Goal: Register for event/course

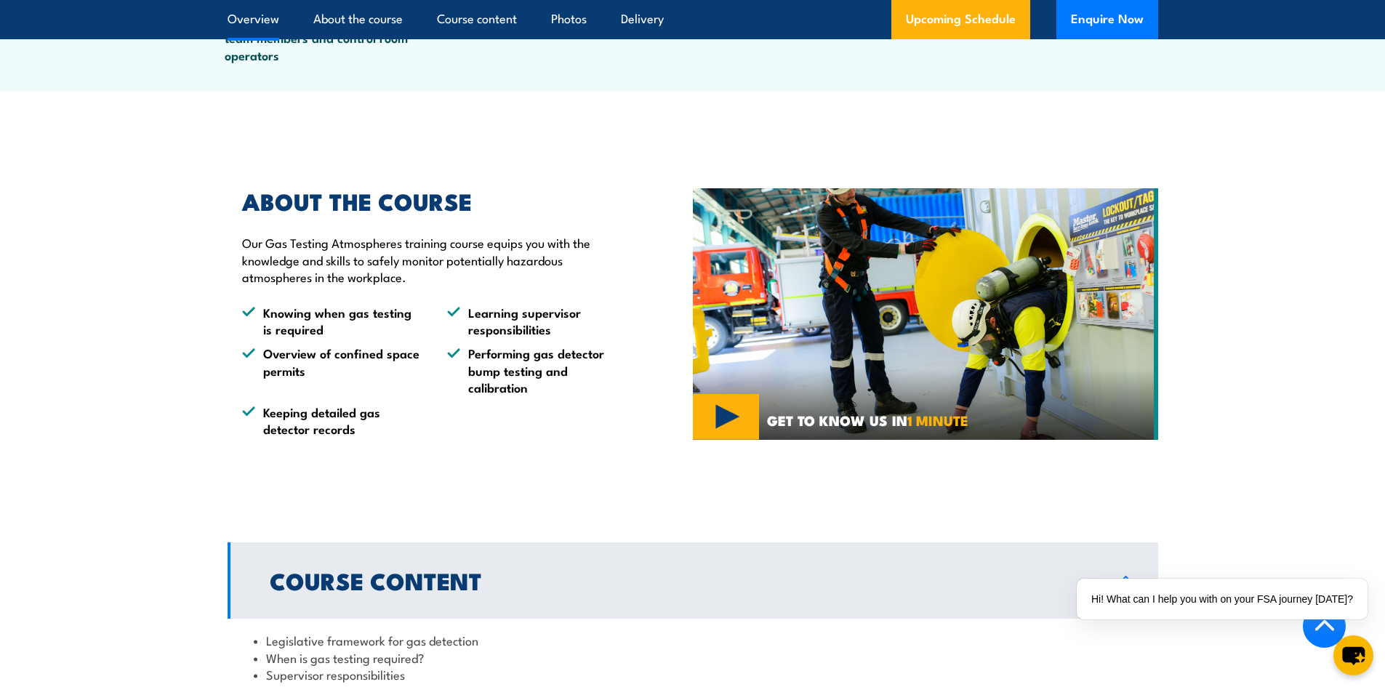
scroll to position [509, 0]
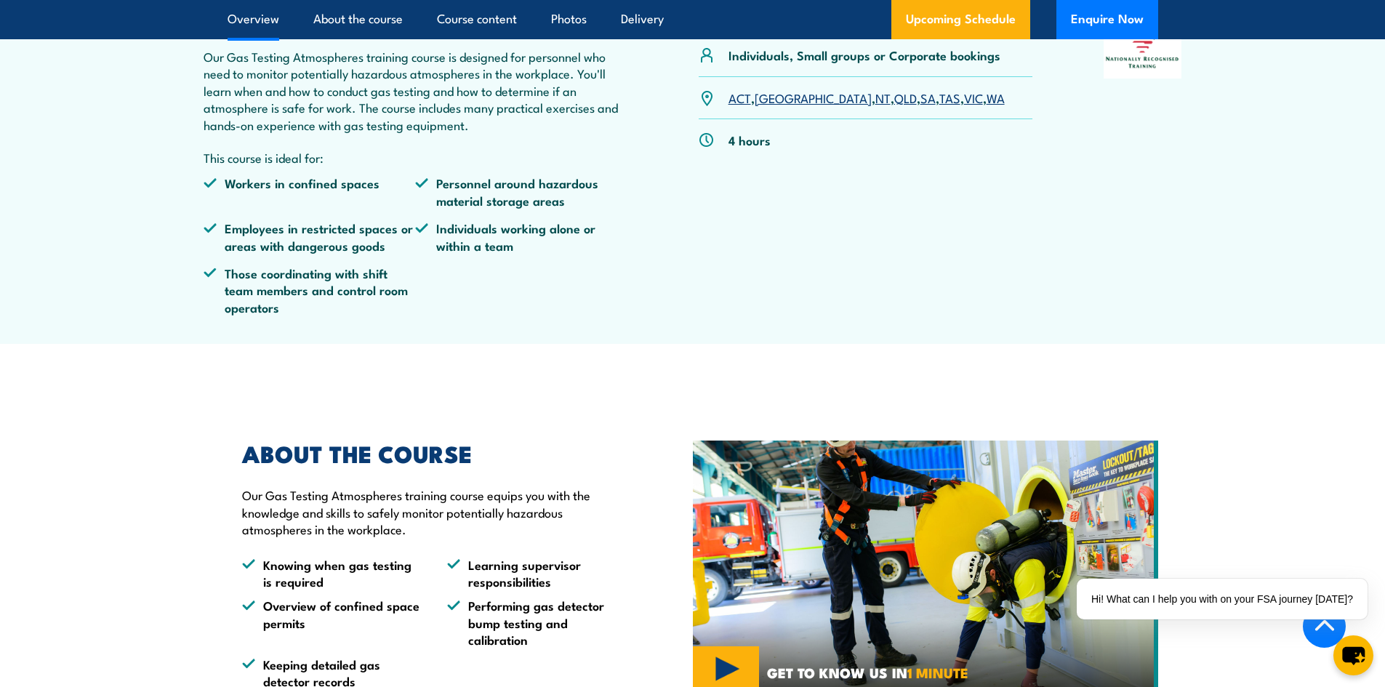
click at [894, 99] on link "QLD" at bounding box center [905, 97] width 23 height 17
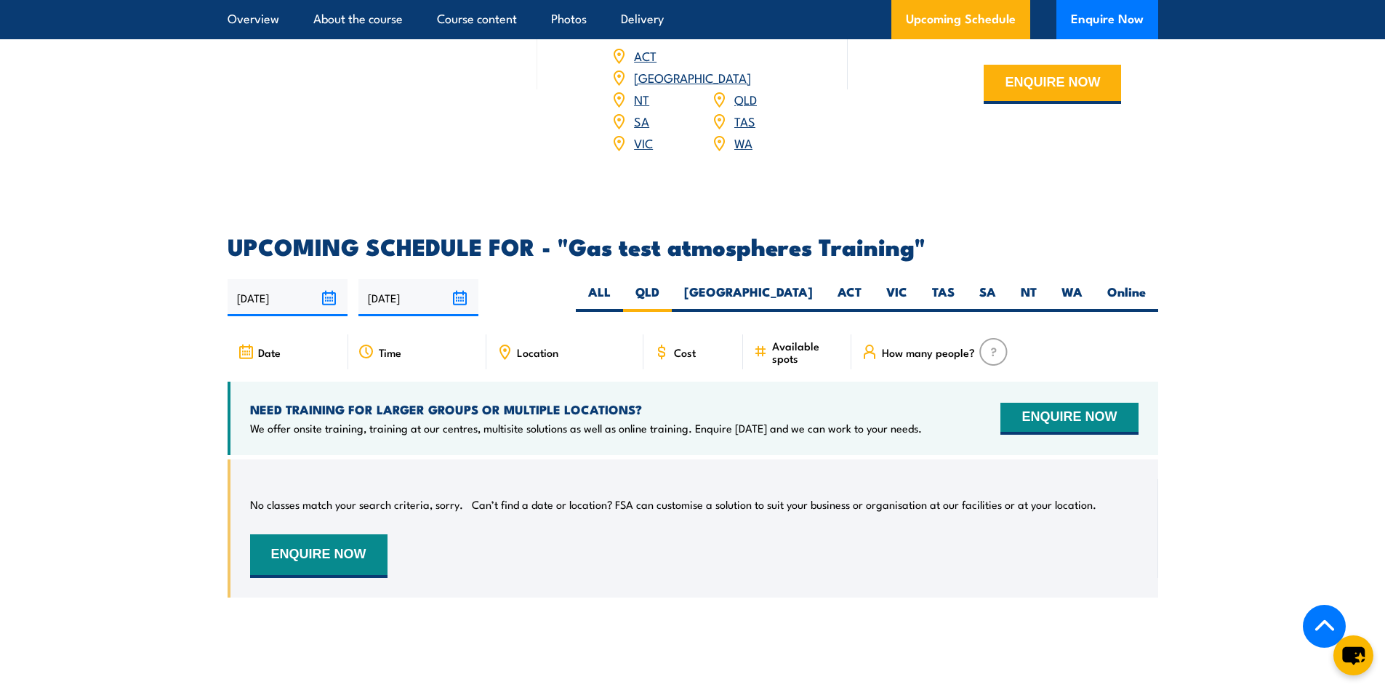
scroll to position [2191, 0]
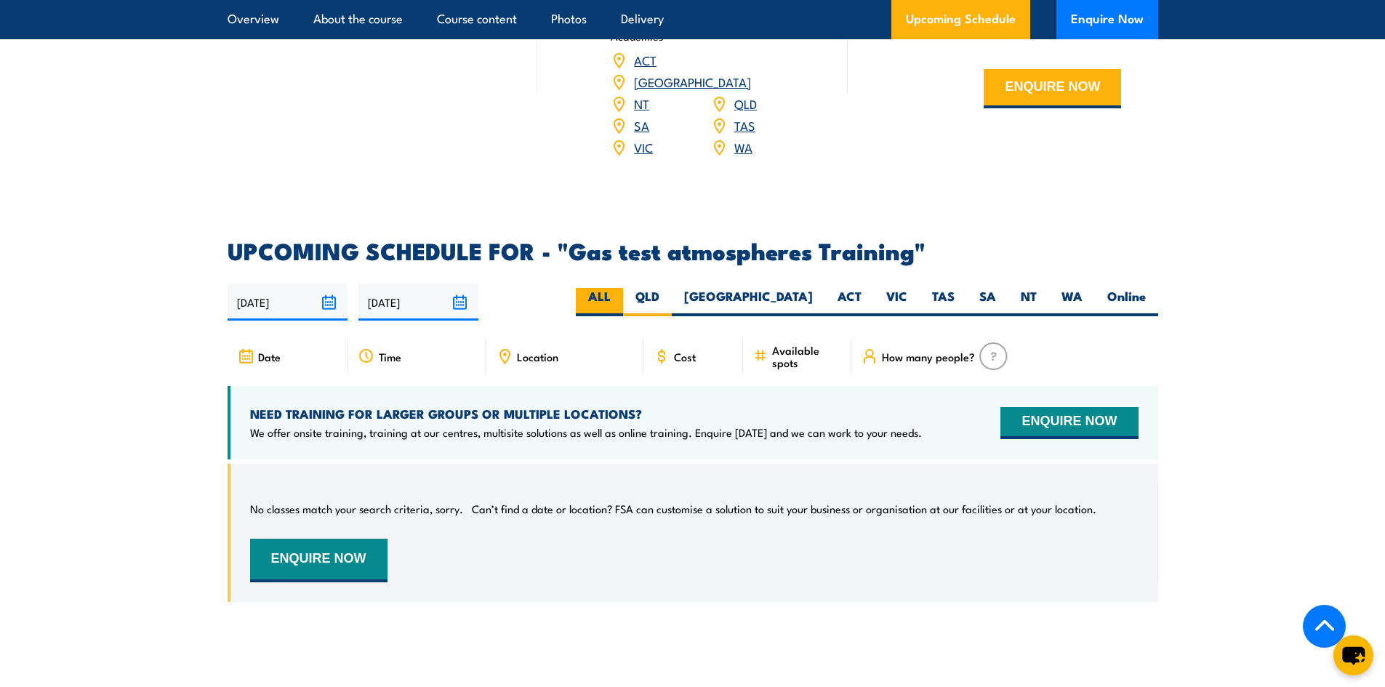
click at [623, 288] on label "ALL" at bounding box center [599, 302] width 47 height 28
click at [620, 288] on input "ALL" at bounding box center [615, 292] width 9 height 9
radio input "true"
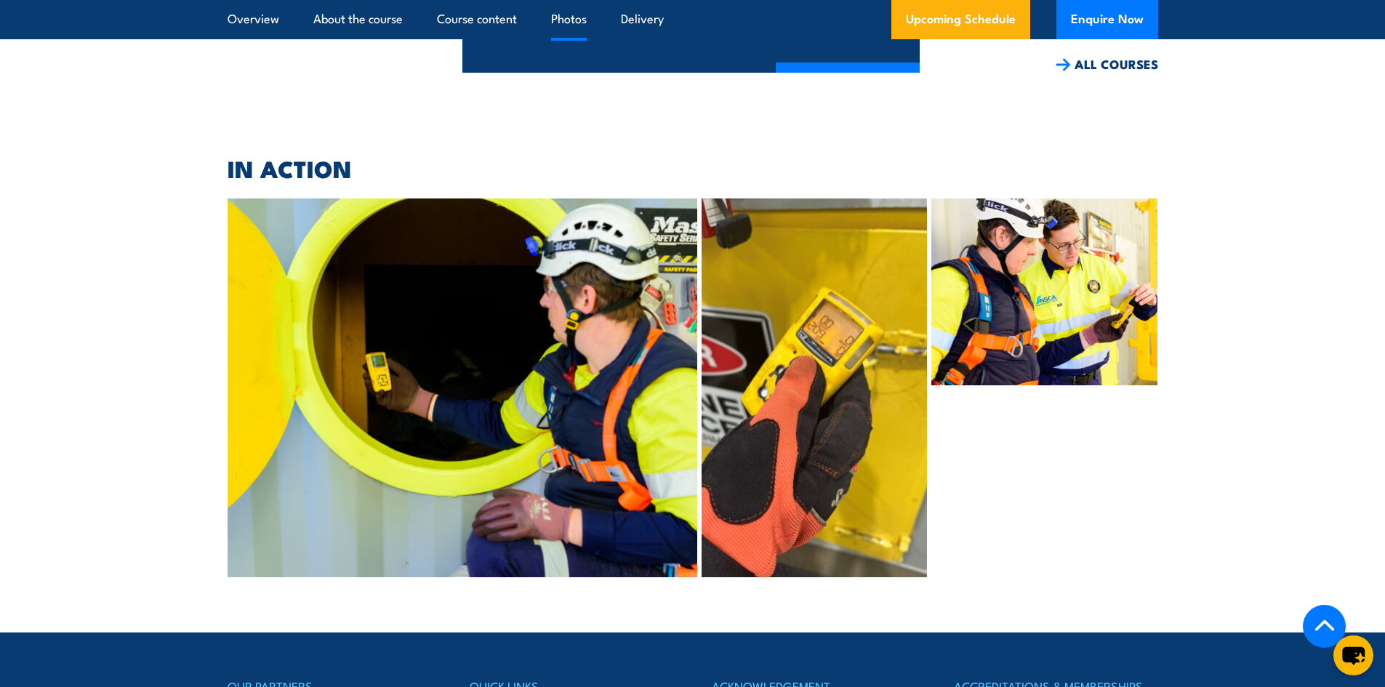
scroll to position [3354, 0]
